Goal: Information Seeking & Learning: Find specific fact

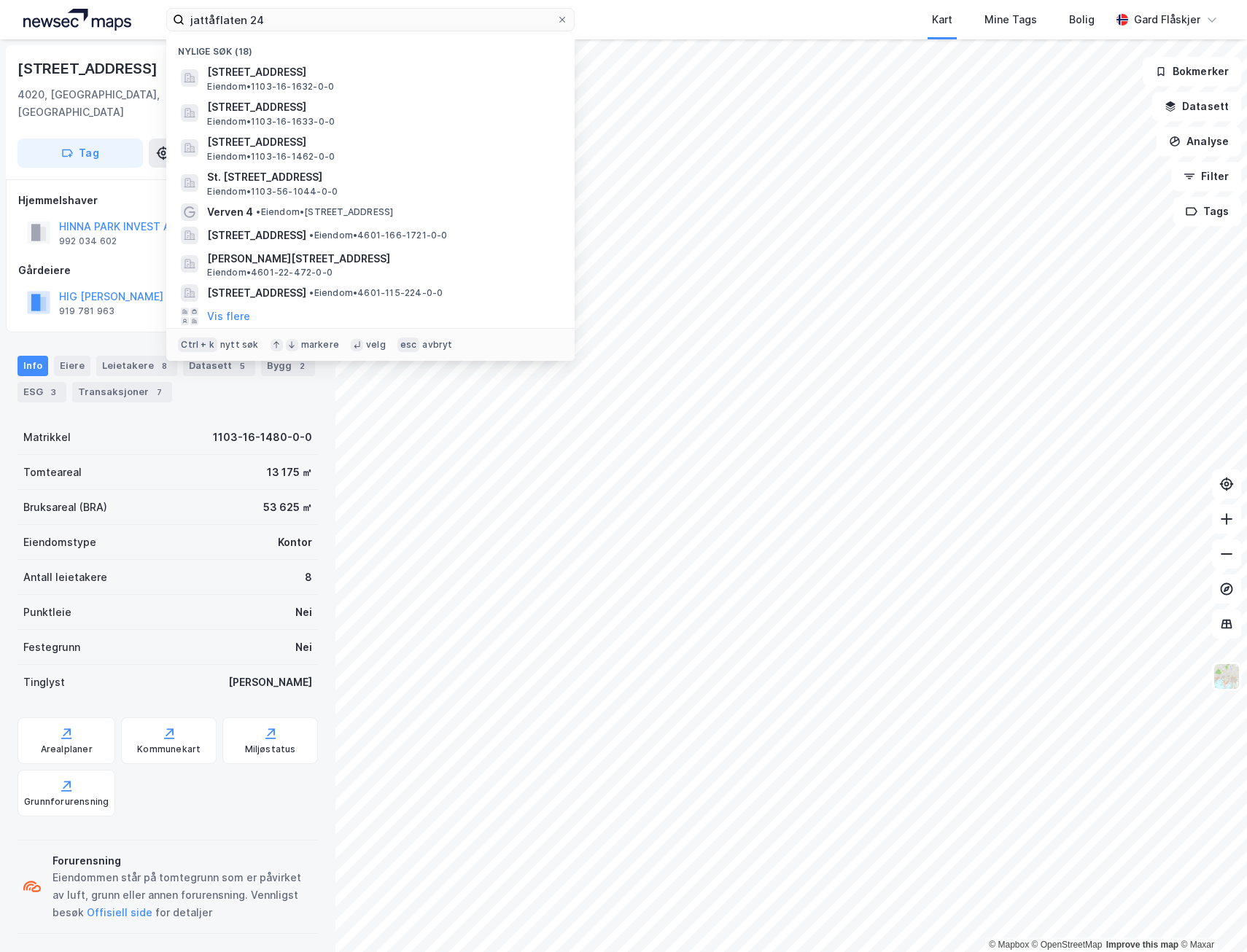
click at [298, 17] on input "jattåflaten 24" at bounding box center [370, 20] width 372 height 22
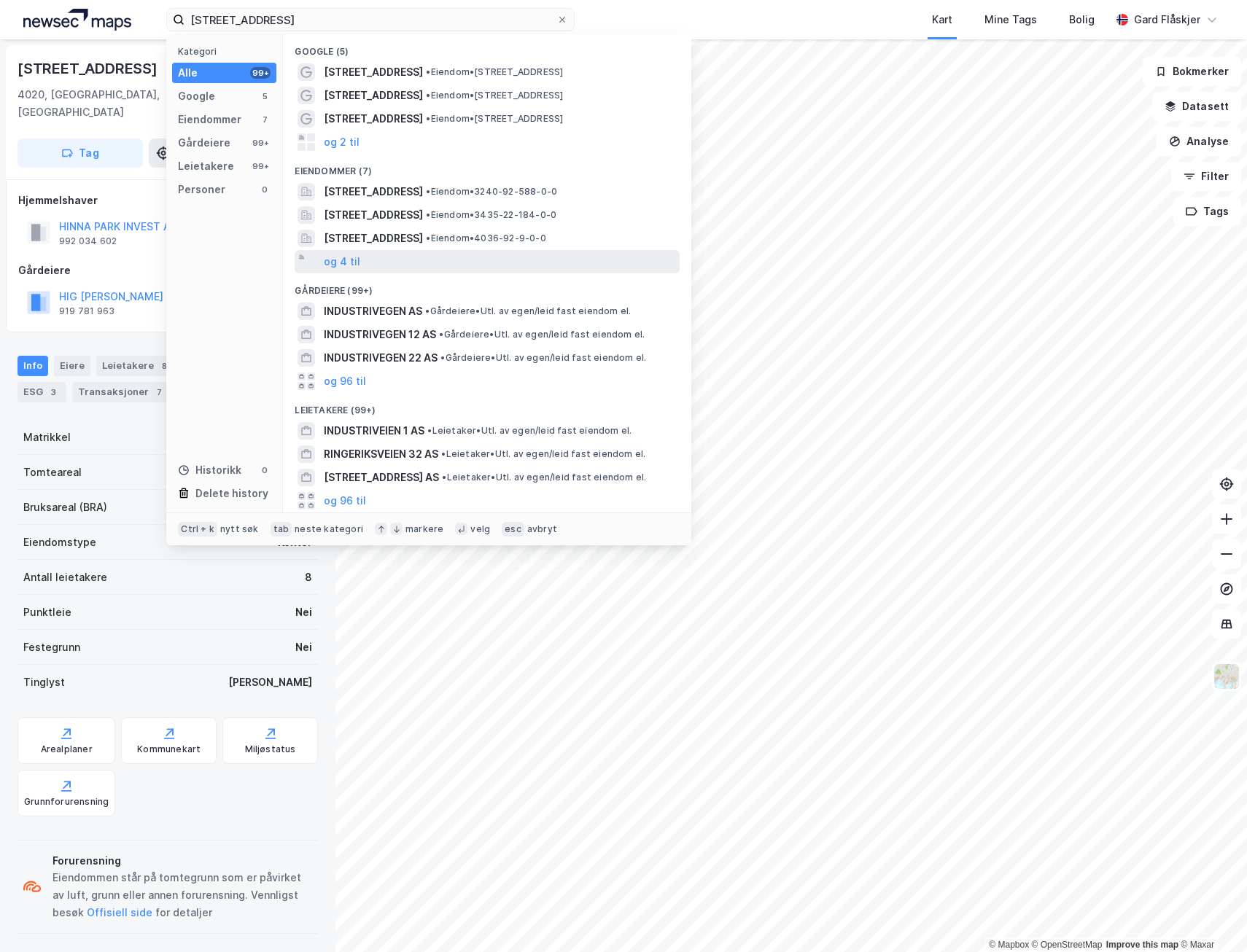
type input "industrivegen 32"
click at [356, 271] on div "og 4 til" at bounding box center [487, 261] width 385 height 23
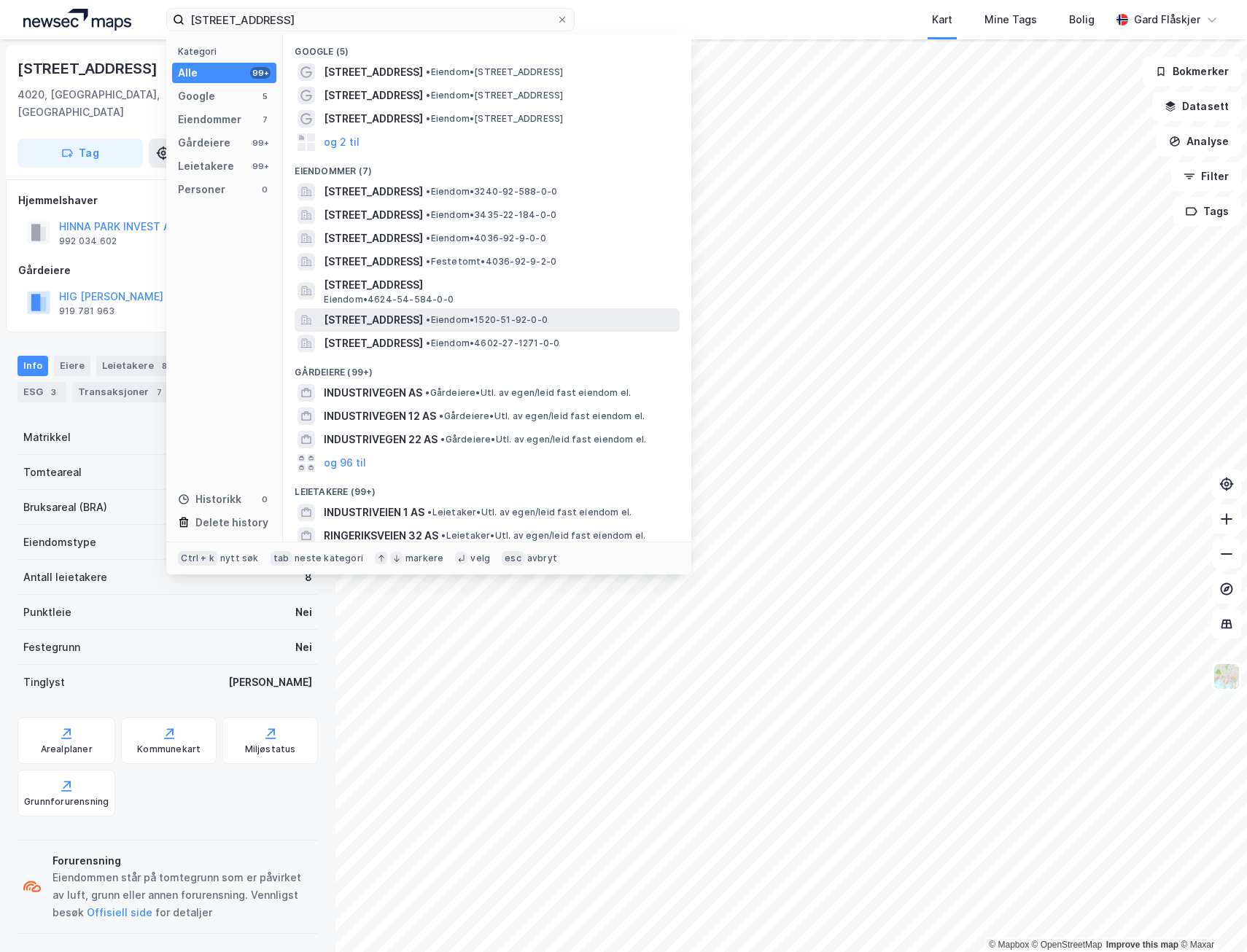
click at [423, 312] on span "Industrivegen 32, 6155, ØRSTA, ØRSTA" at bounding box center [374, 321] width 100 height 18
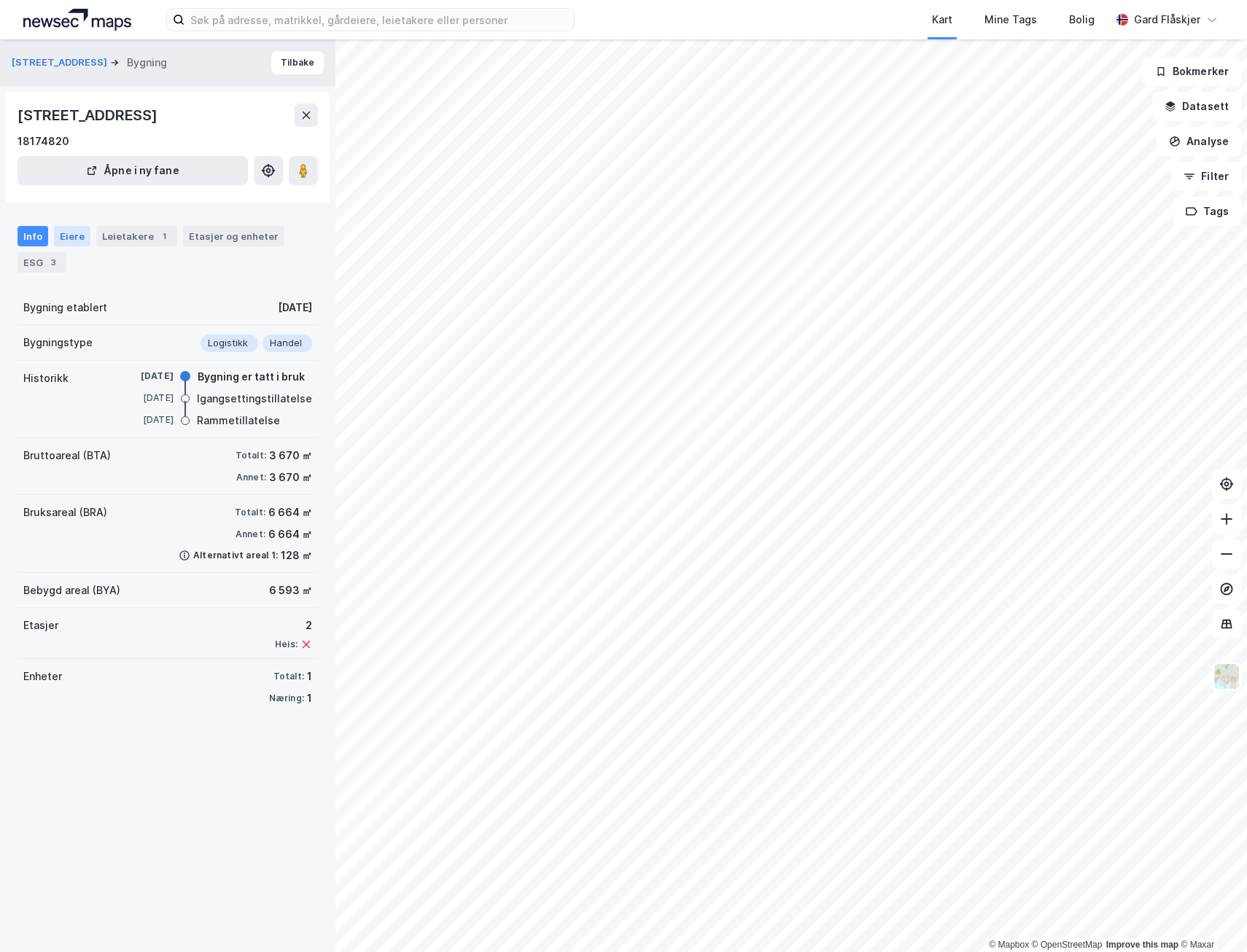
click at [81, 246] on div "Eiere" at bounding box center [72, 236] width 37 height 20
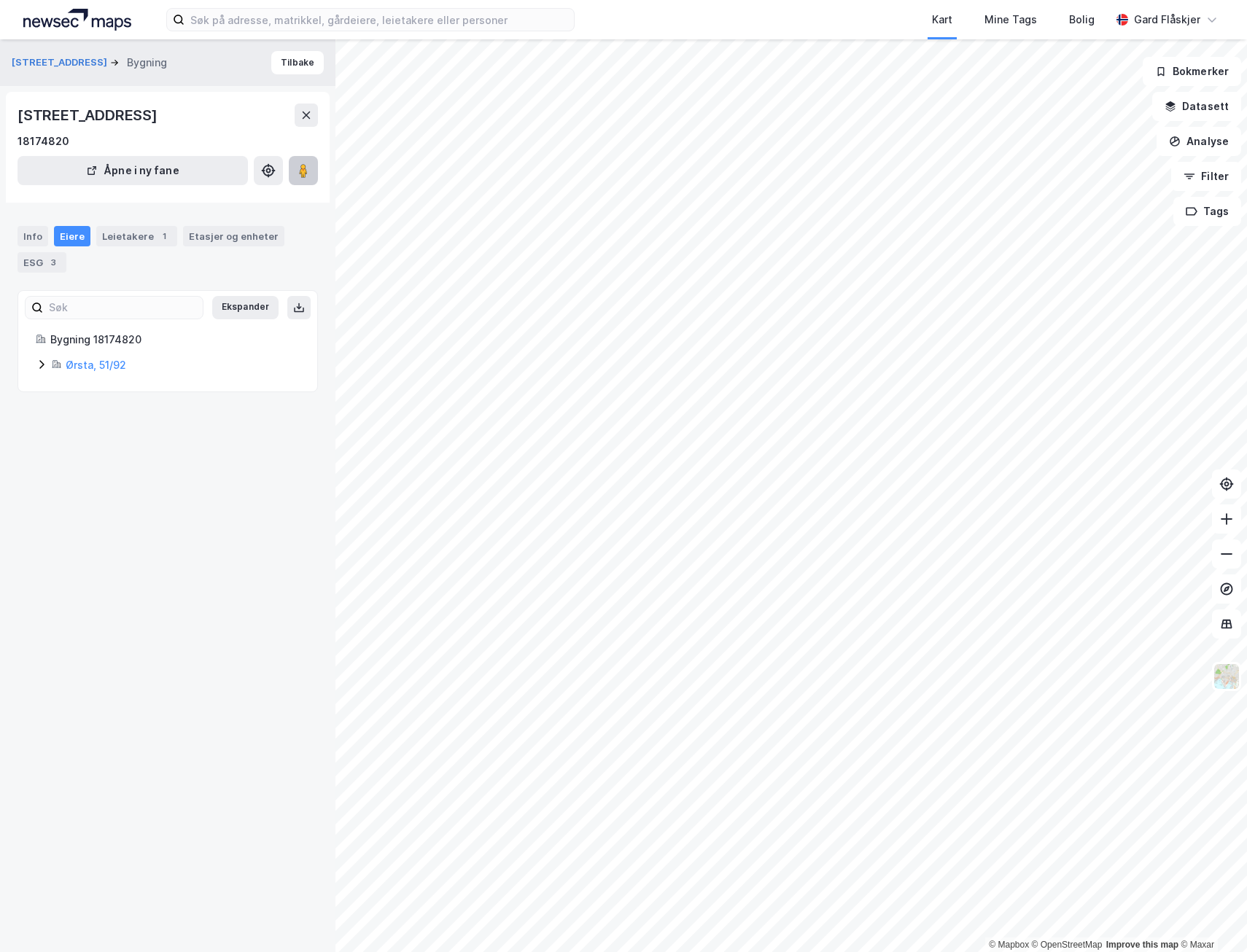
click at [303, 178] on image at bounding box center [303, 170] width 9 height 15
